Goal: Information Seeking & Learning: Understand process/instructions

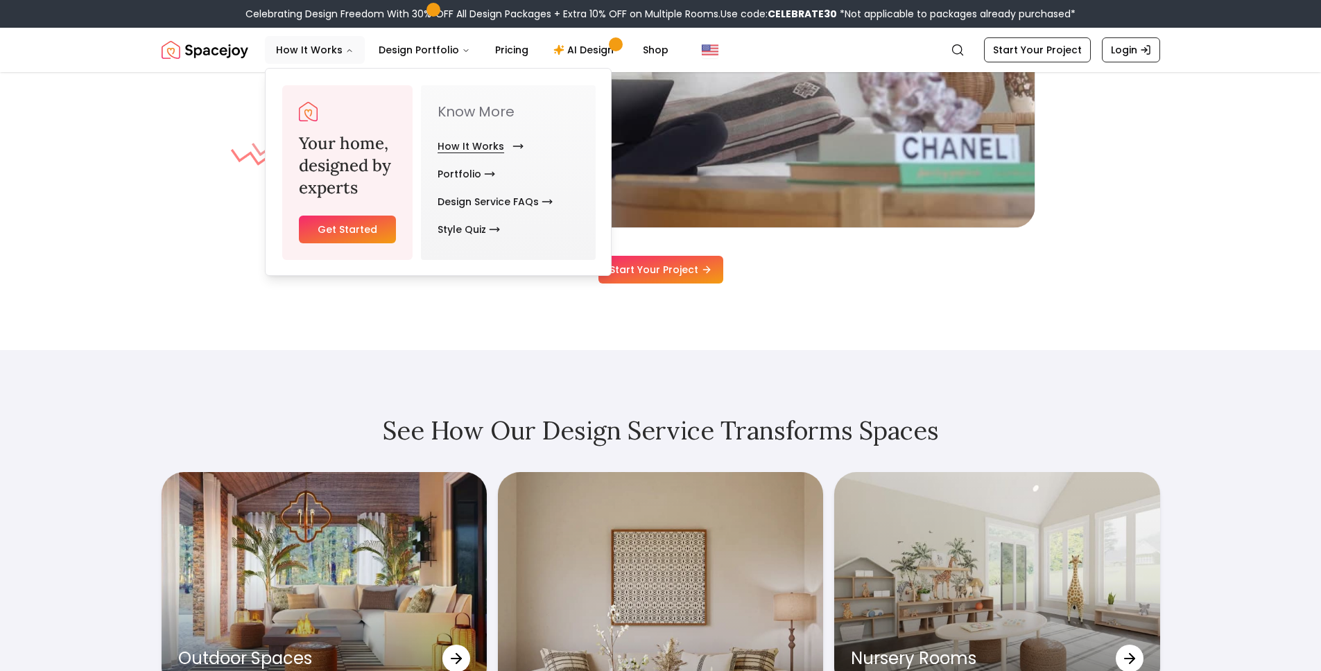
click at [462, 142] on link "How It Works" at bounding box center [477, 146] width 80 height 28
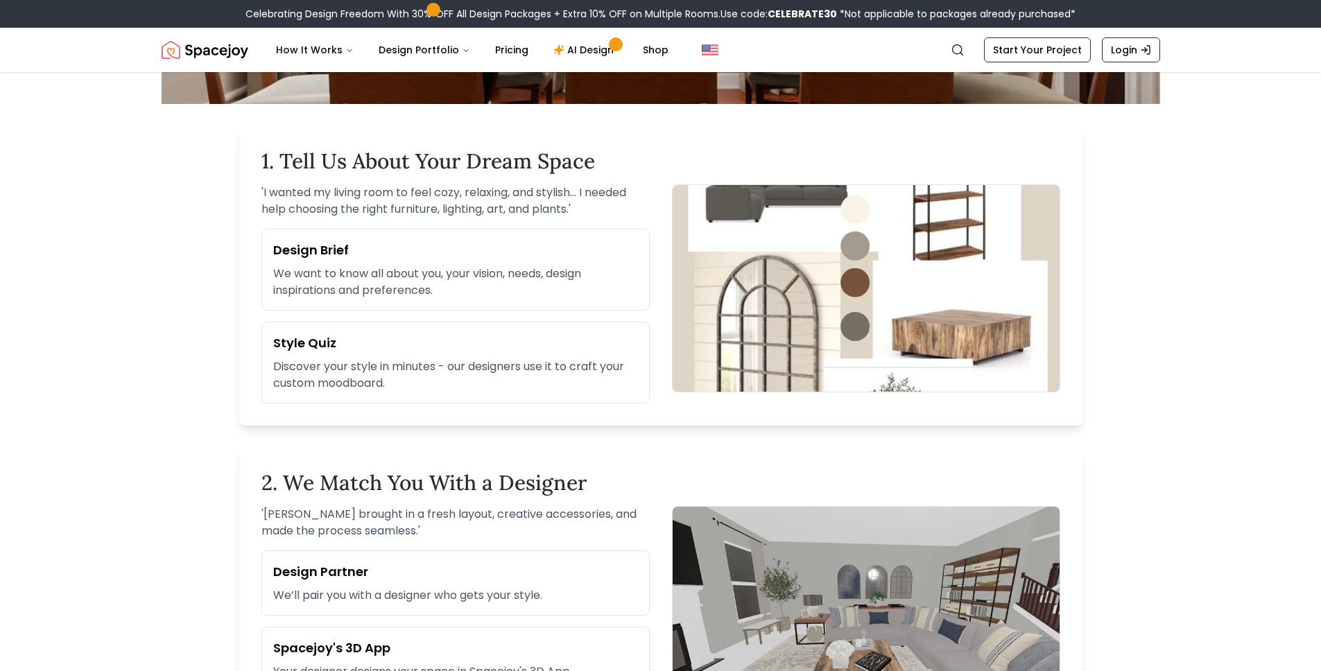
scroll to position [340, 0]
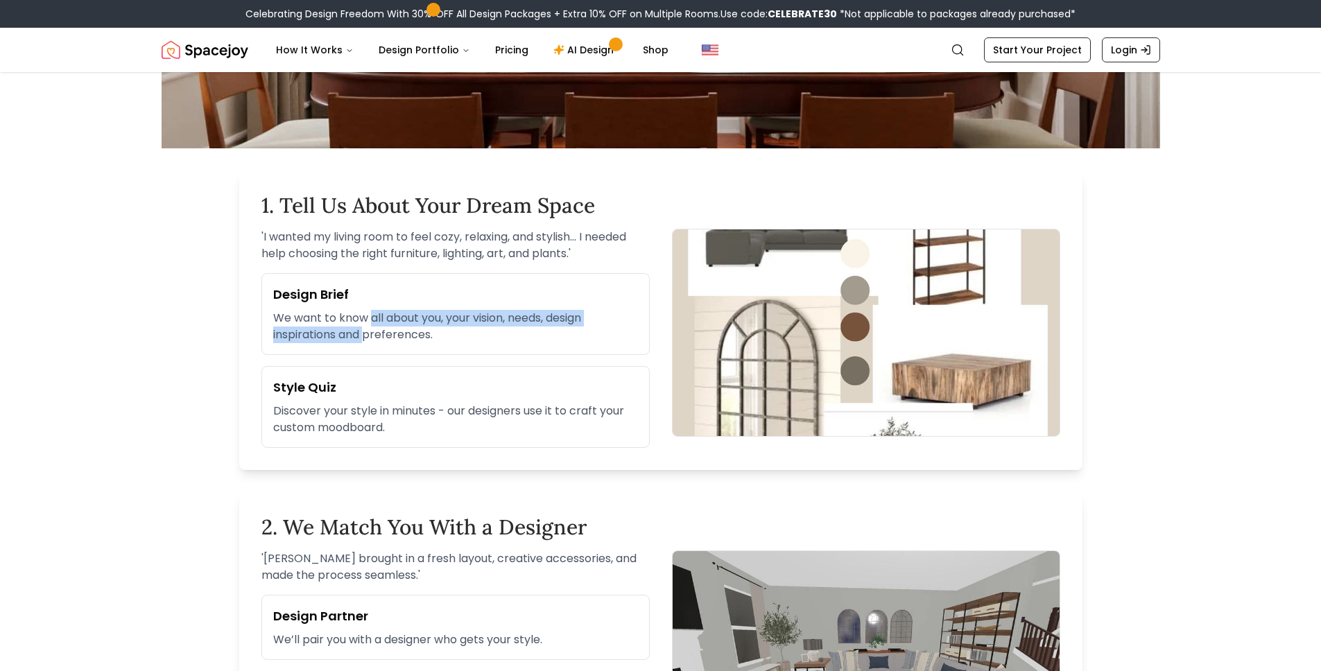
drag, startPoint x: 366, startPoint y: 328, endPoint x: 369, endPoint y: 313, distance: 15.6
click at [369, 313] on p "We want to know all about you, your vision, needs, design inspirations and pref…" at bounding box center [455, 326] width 365 height 33
click at [376, 324] on p "We want to know all about you, your vision, needs, design inspirations and pref…" at bounding box center [455, 326] width 365 height 33
drag, startPoint x: 376, startPoint y: 324, endPoint x: 425, endPoint y: 324, distance: 48.5
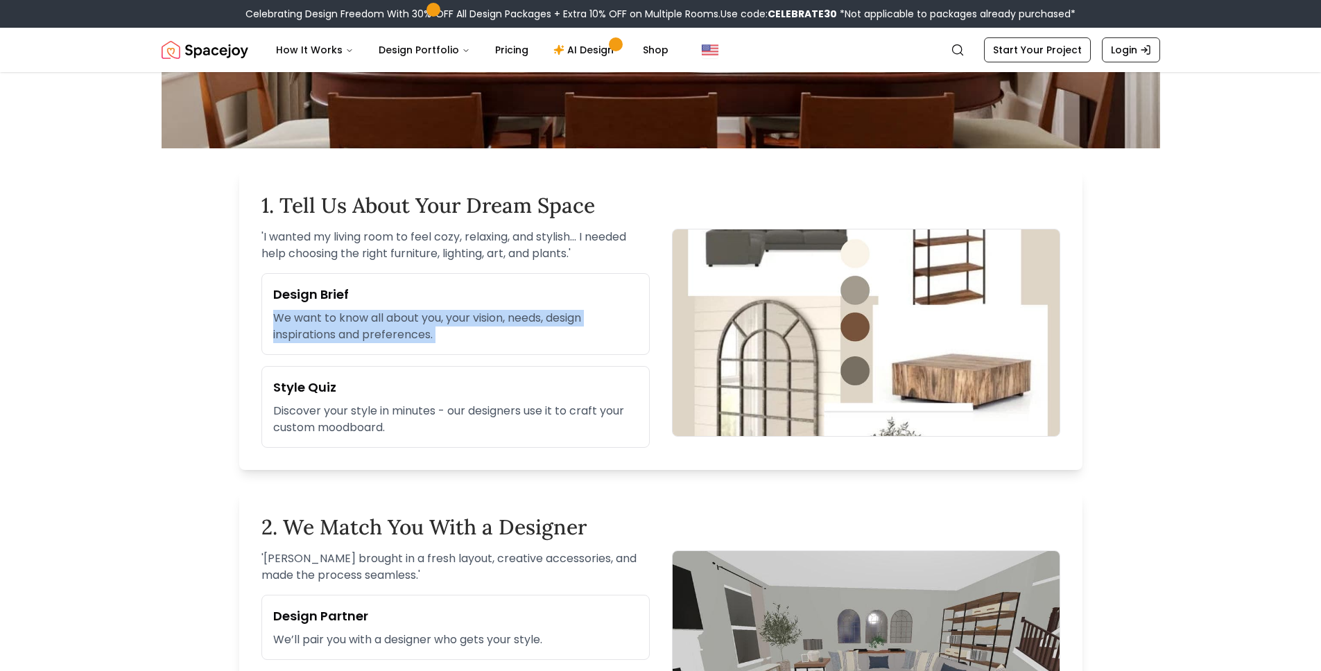
click at [376, 324] on p "We want to know all about you, your vision, needs, design inspirations and pref…" at bounding box center [455, 326] width 365 height 33
click at [438, 325] on p "We want to know all about you, your vision, needs, design inspirations and pref…" at bounding box center [455, 326] width 365 height 33
click at [396, 338] on p "We want to know all about you, your vision, needs, design inspirations and pref…" at bounding box center [455, 326] width 365 height 33
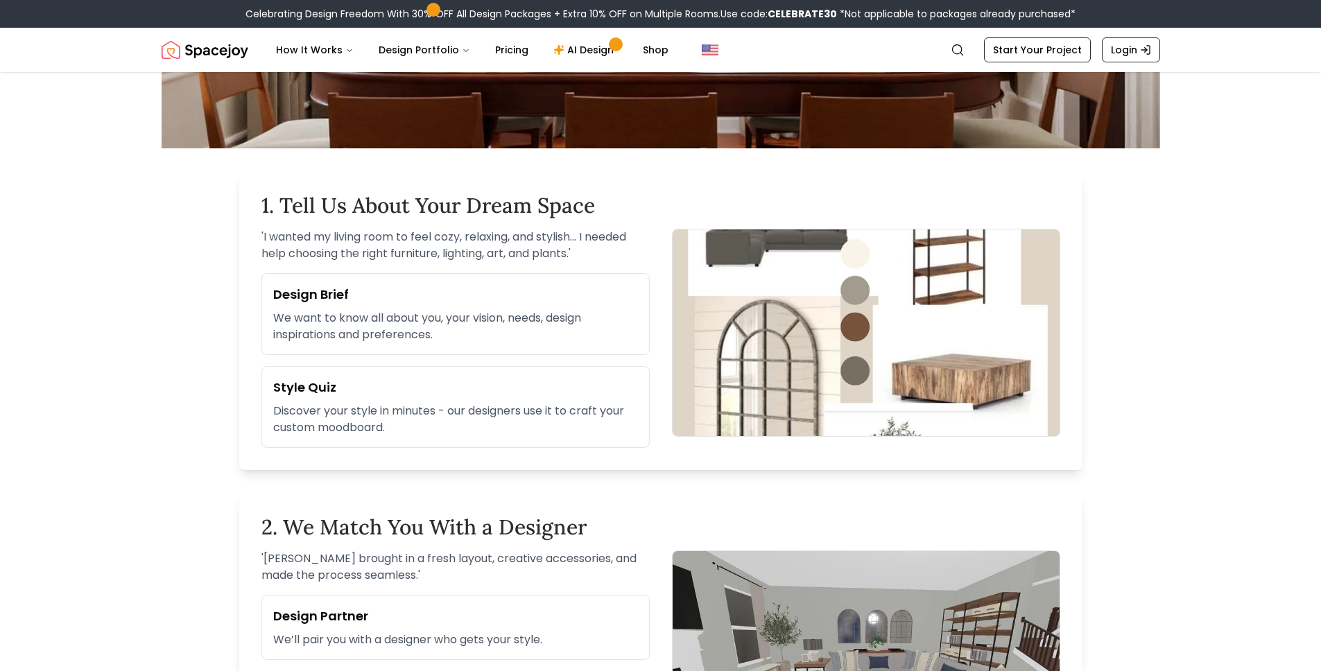
click at [411, 397] on h3 "Style Quiz" at bounding box center [455, 387] width 365 height 19
click at [455, 430] on p "Discover your style in minutes - our designers use it to craft your custom mood…" at bounding box center [455, 419] width 365 height 33
click at [455, 429] on p "Discover your style in minutes - our designers use it to craft your custom mood…" at bounding box center [455, 419] width 365 height 33
click at [455, 428] on p "Discover your style in minutes - our designers use it to craft your custom mood…" at bounding box center [455, 419] width 365 height 33
click at [465, 415] on p "Discover your style in minutes - our designers use it to craft your custom mood…" at bounding box center [455, 419] width 365 height 33
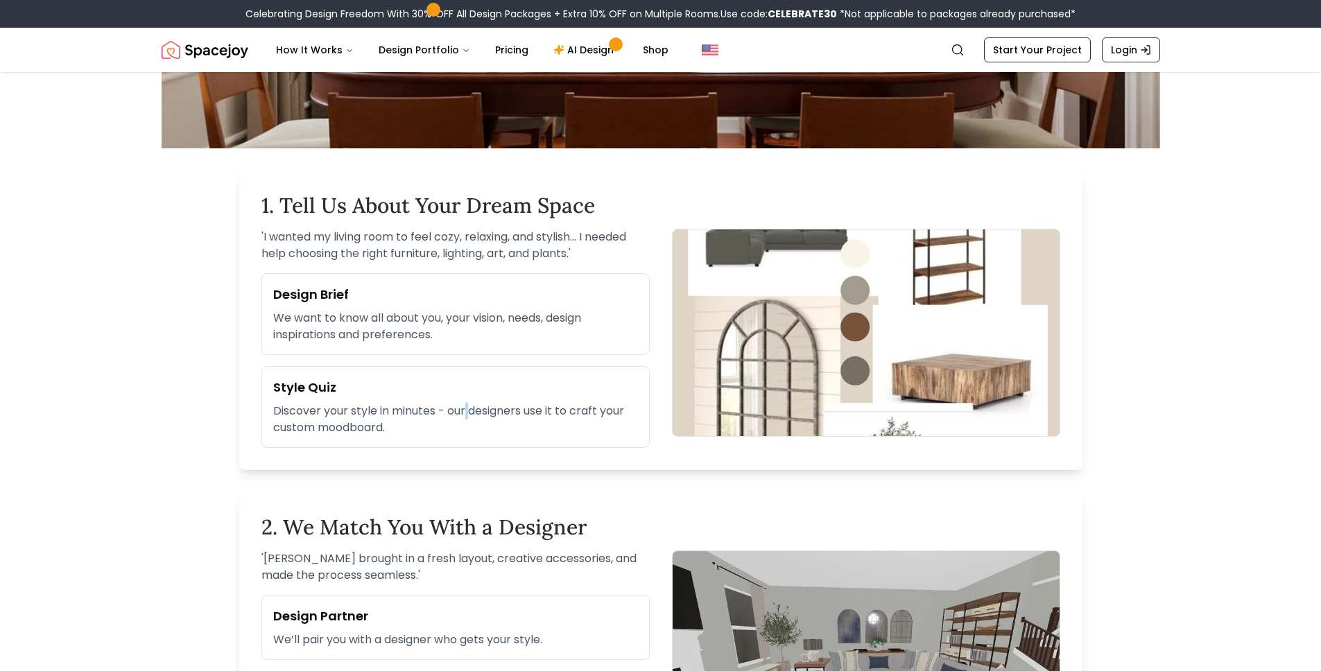
click at [466, 415] on p "Discover your style in minutes - our designers use it to craft your custom mood…" at bounding box center [455, 419] width 365 height 33
click at [435, 398] on div "Style Quiz Discover your style in minutes - our designers use it to craft your …" at bounding box center [455, 407] width 388 height 82
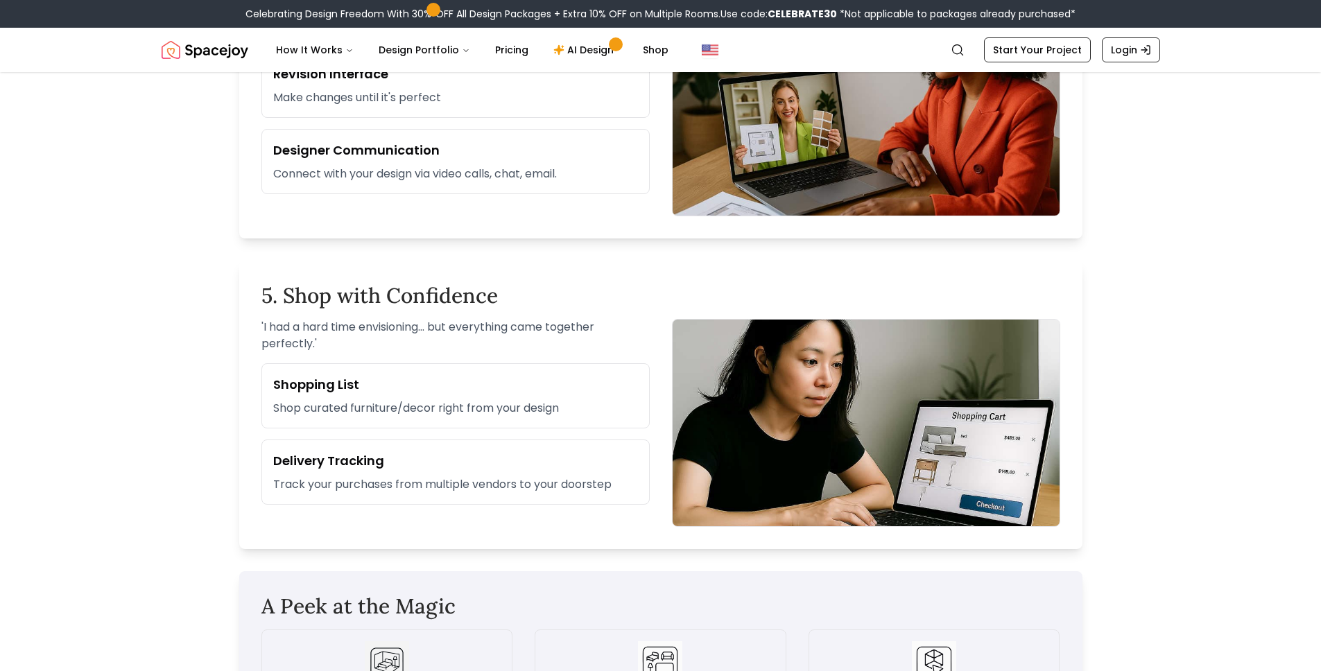
scroll to position [1811, 0]
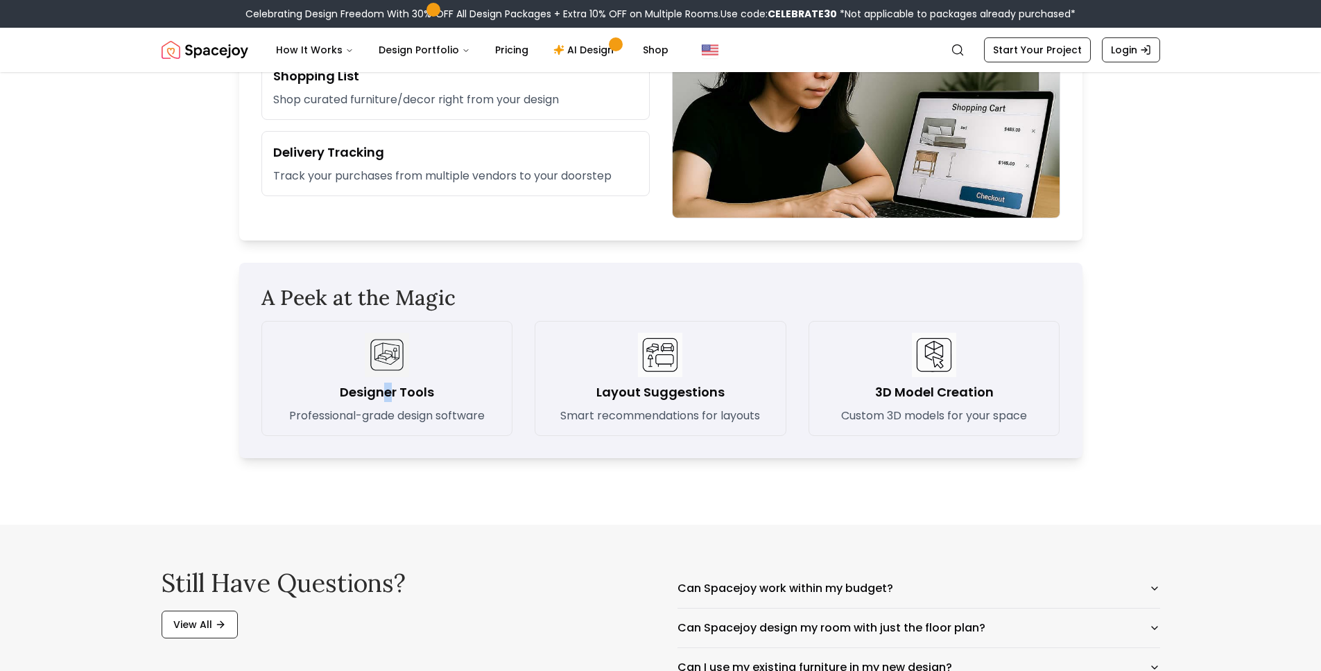
click at [388, 393] on h3 "Designer Tools" at bounding box center [387, 392] width 94 height 19
drag, startPoint x: 388, startPoint y: 393, endPoint x: 457, endPoint y: 394, distance: 68.6
click at [389, 393] on h3 "Designer Tools" at bounding box center [387, 392] width 94 height 19
click at [638, 396] on h3 "Layout Suggestions" at bounding box center [660, 392] width 128 height 19
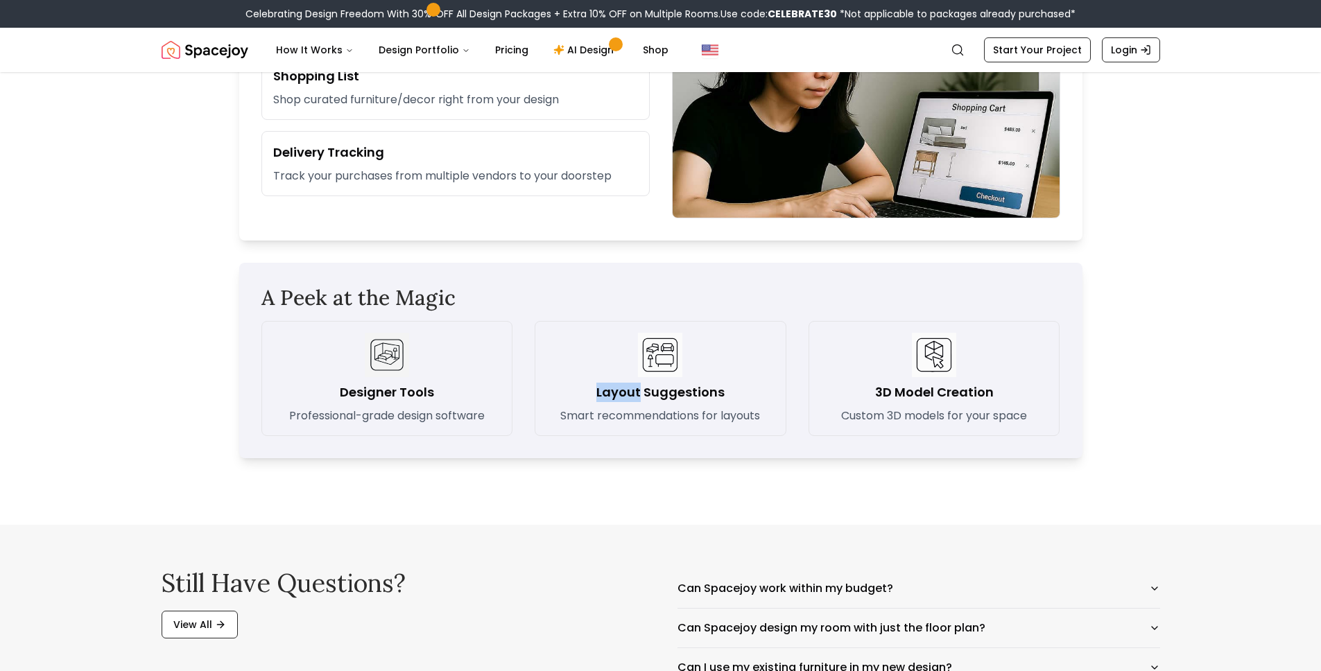
click at [638, 396] on h3 "Layout Suggestions" at bounding box center [660, 392] width 128 height 19
click at [934, 408] on p "Custom 3D models for your space" at bounding box center [934, 416] width 186 height 17
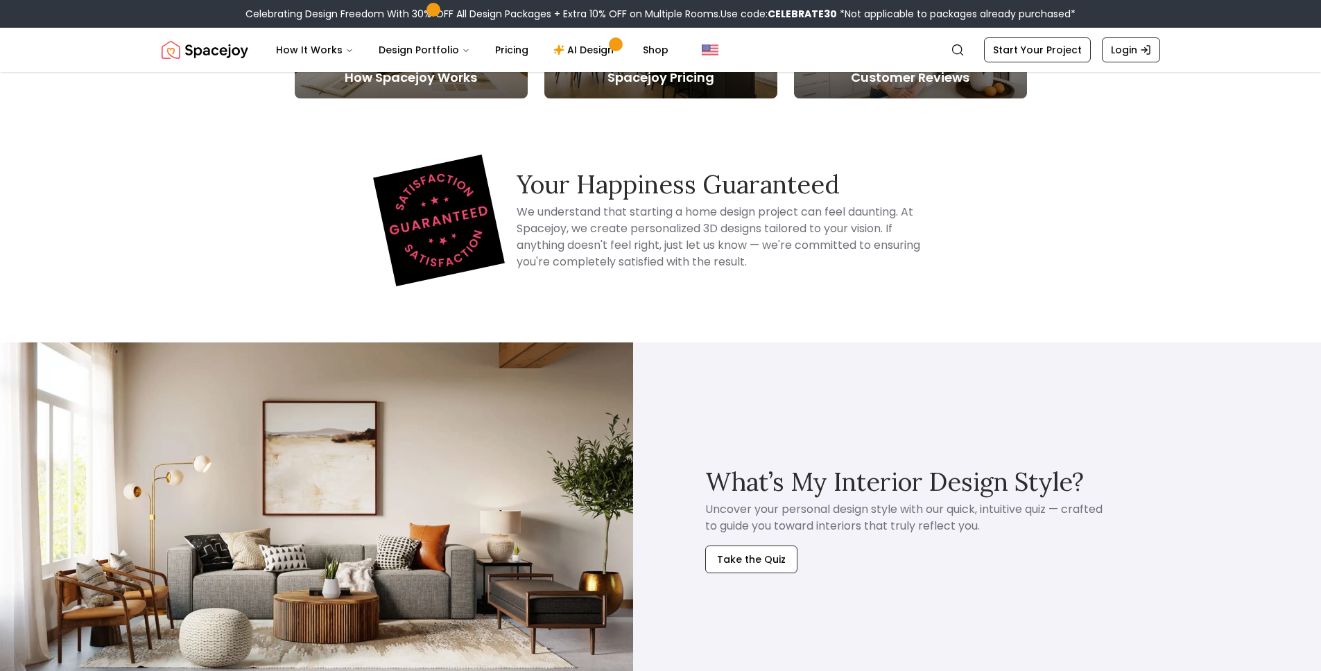
scroll to position [2582, 0]
